Goal: Find specific page/section: Find specific page/section

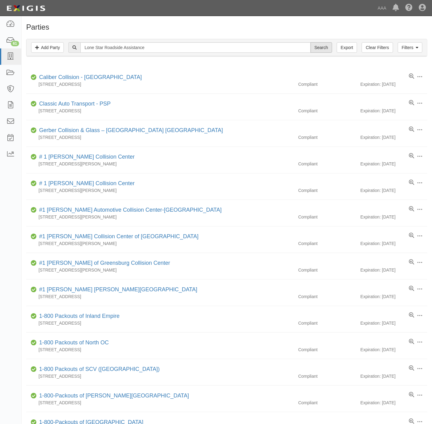
type input "Lone Star Roadside Assistance"
click at [323, 44] on input "Search" at bounding box center [322, 47] width 22 height 10
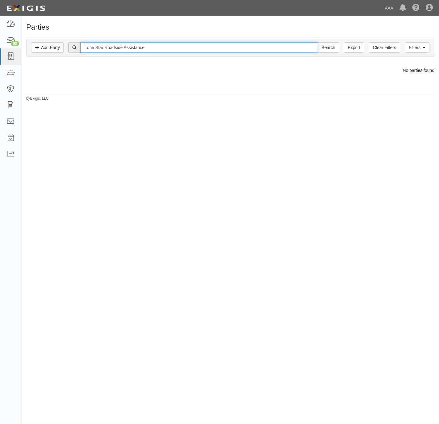
click at [138, 51] on input "Lone Star Roadside Assistance" at bounding box center [198, 47] width 237 height 10
click at [138, 50] on input "Lone Star Roadside Assistance" at bounding box center [198, 47] width 237 height 10
type input "Lone Star Roadside"
click at [318, 42] on input "Search" at bounding box center [329, 47] width 22 height 10
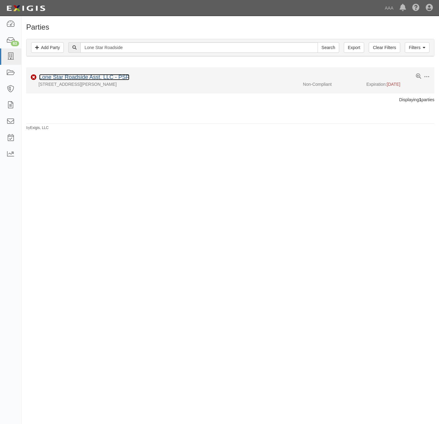
click at [91, 76] on link "Lone Star Roadside Asst. LLC - PSP" at bounding box center [84, 77] width 90 height 6
